Goal: Task Accomplishment & Management: Manage account settings

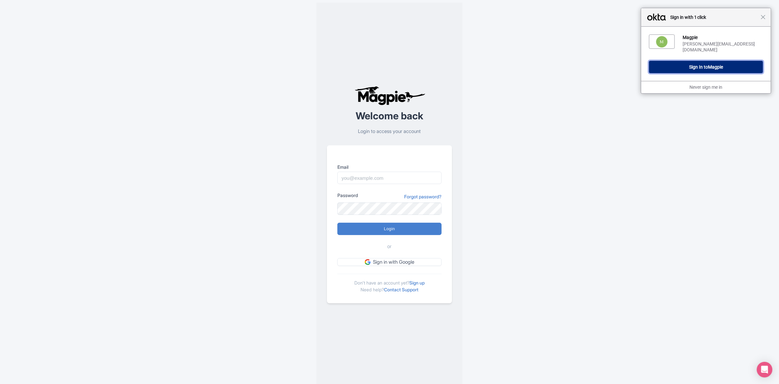
click at [705, 66] on button "Sign In to Magpie" at bounding box center [706, 67] width 114 height 12
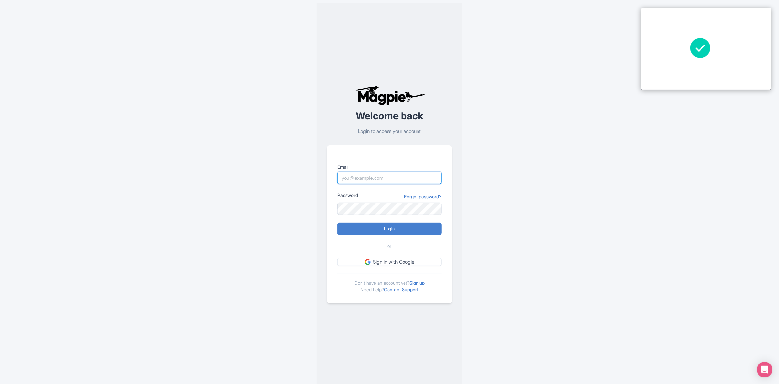
type input "[PERSON_NAME][EMAIL_ADDRESS][DOMAIN_NAME]"
type input "Logging in..."
